Goal: Information Seeking & Learning: Learn about a topic

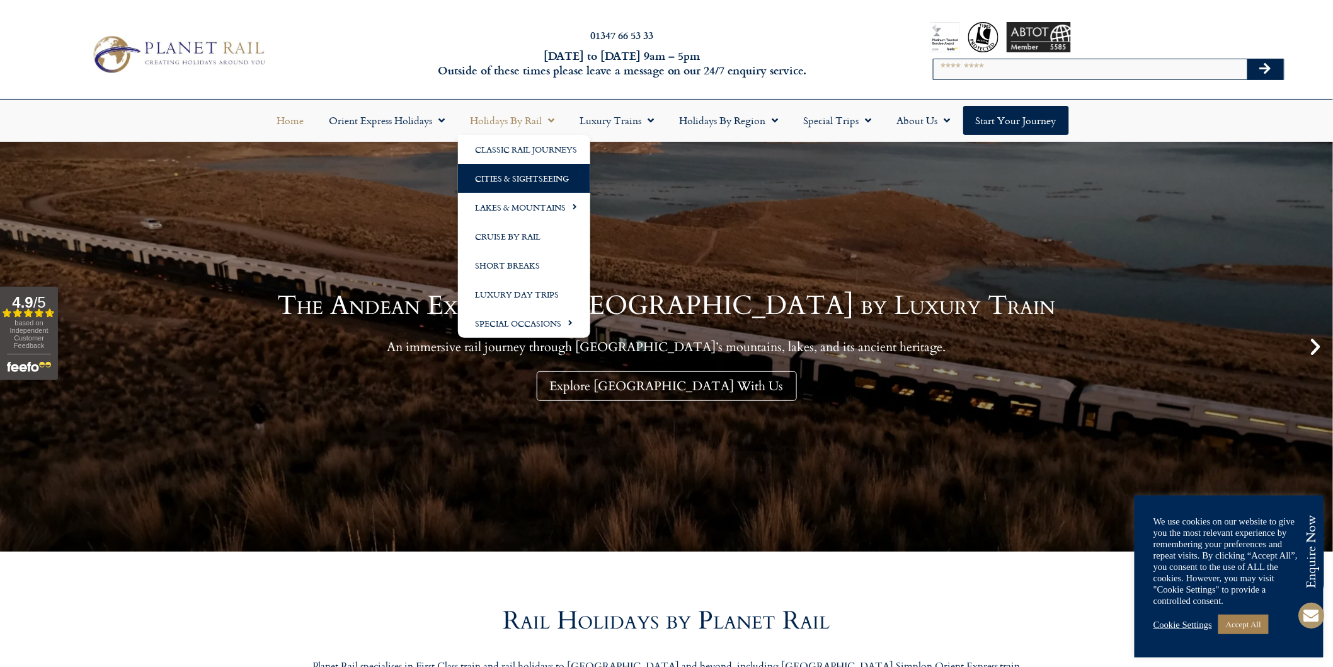
click at [530, 169] on link "Cities & Sightseeing" at bounding box center [524, 178] width 132 height 29
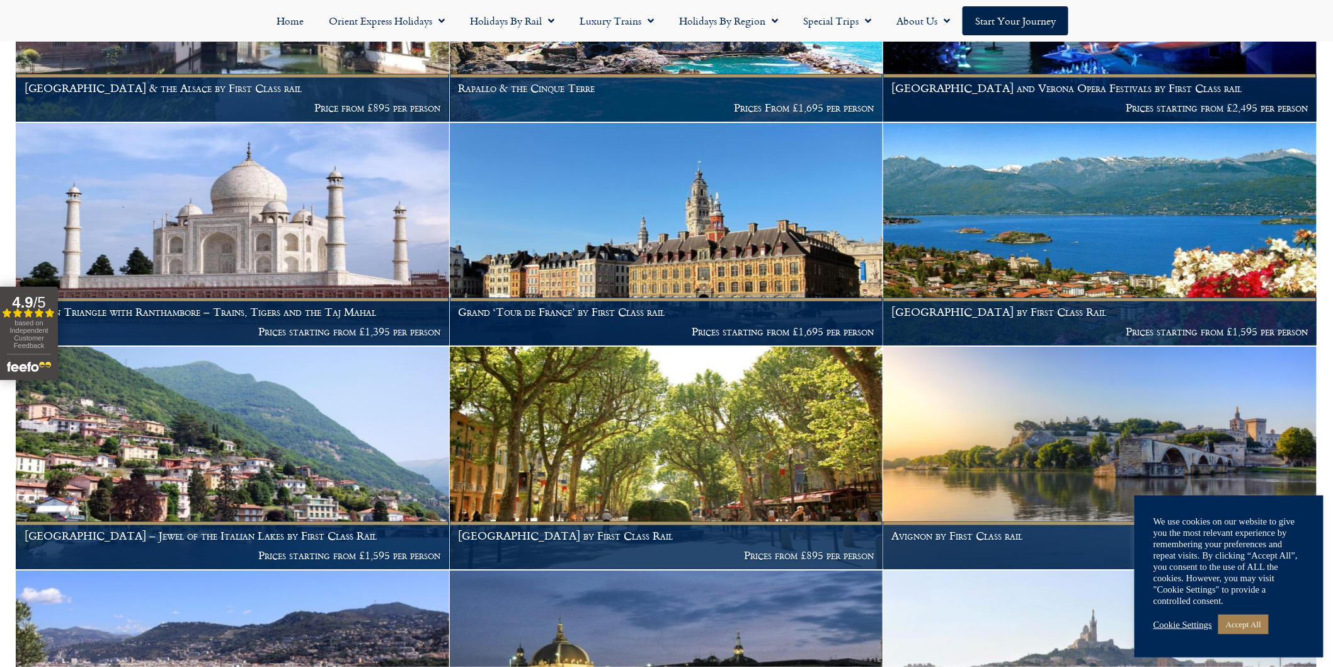
scroll to position [4340, 0]
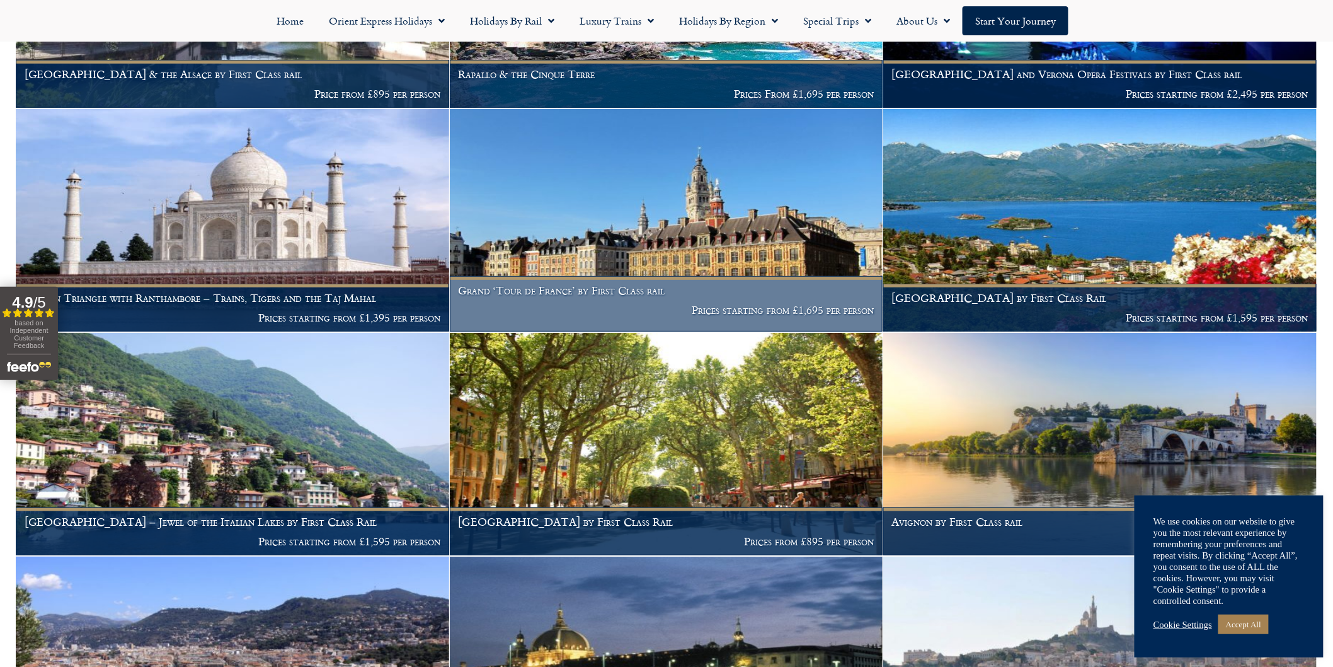
click at [655, 207] on img at bounding box center [666, 220] width 433 height 222
